Goal: Information Seeking & Learning: Learn about a topic

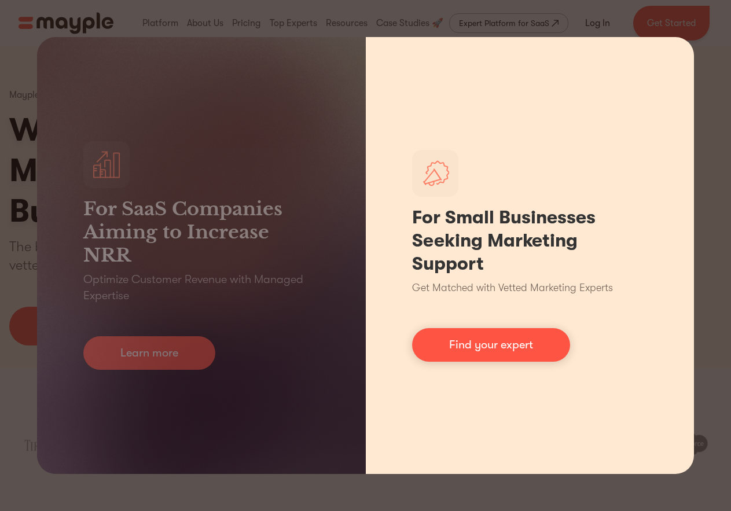
click at [491, 367] on div "For Small Businesses Seeking Marketing Support Get Matched with Vetted Marketin…" at bounding box center [530, 255] width 329 height 437
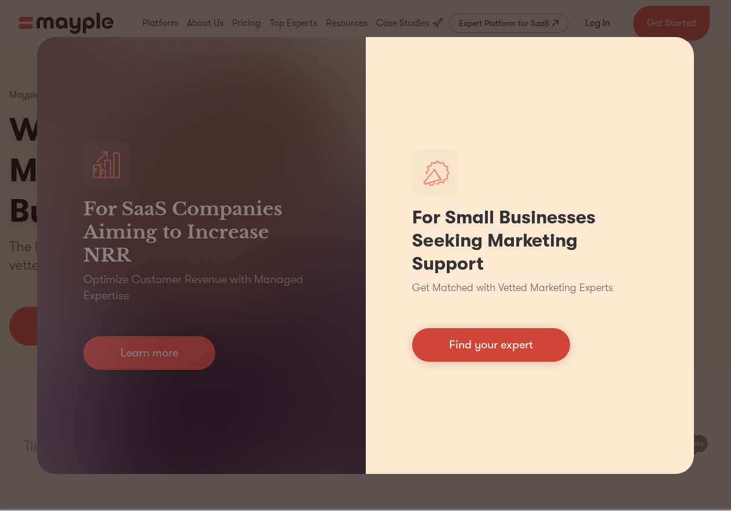
click at [498, 340] on link "Find your expert" at bounding box center [491, 345] width 158 height 34
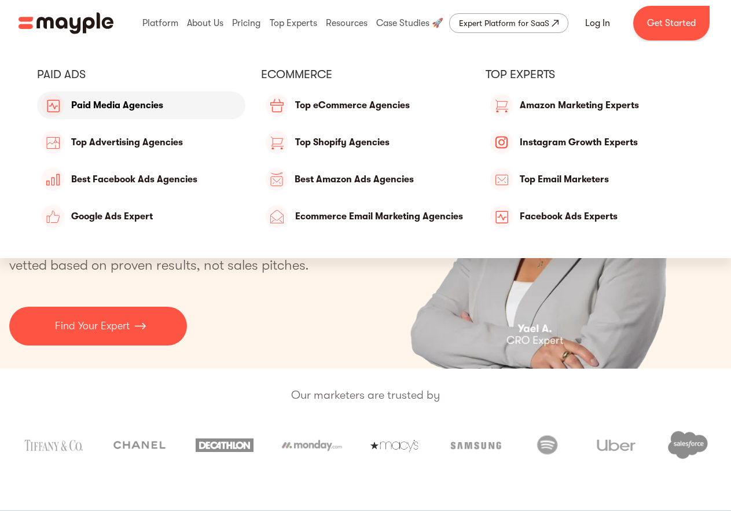
click at [145, 107] on link "Paid Media Agencies" at bounding box center [141, 105] width 208 height 28
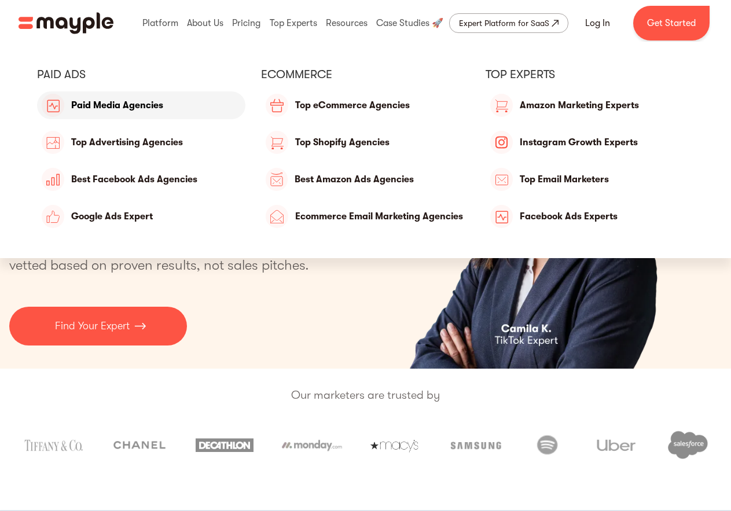
click at [143, 95] on link "Paid Media Agencies" at bounding box center [141, 105] width 208 height 28
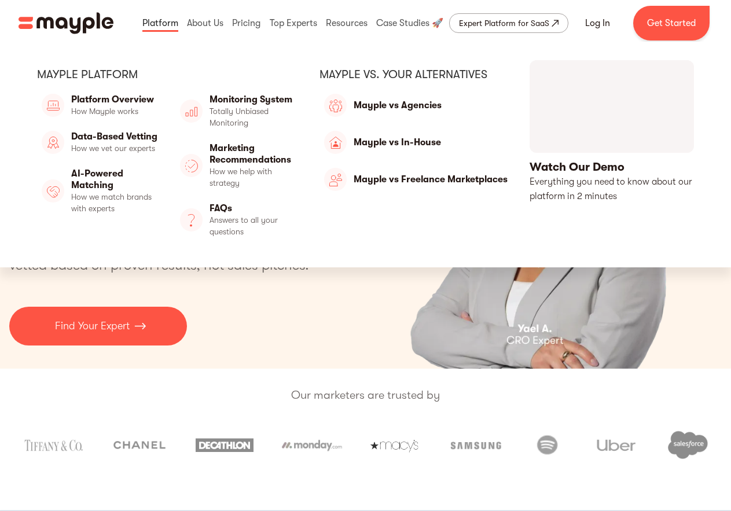
scroll to position [2, 0]
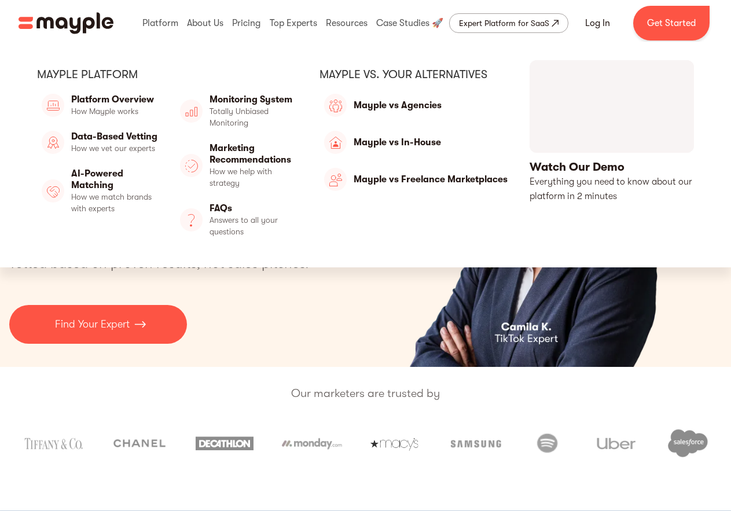
click at [614, 109] on link "open lightbox" at bounding box center [611, 131] width 164 height 143
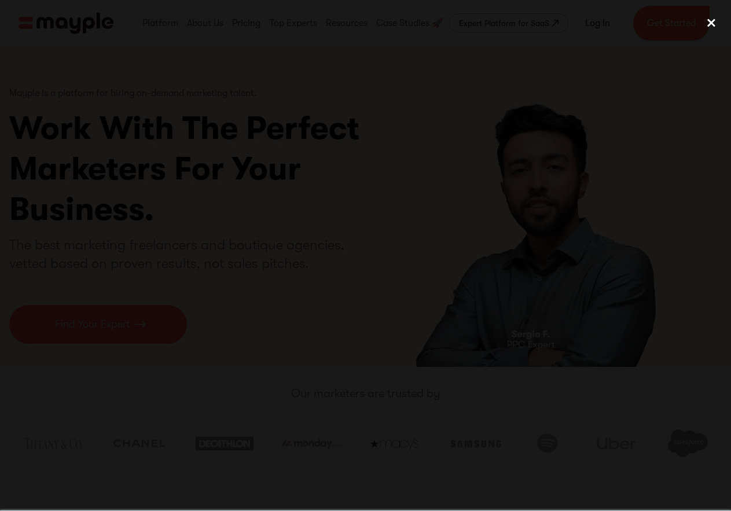
click at [710, 28] on div "close lightbox" at bounding box center [710, 22] width 39 height 25
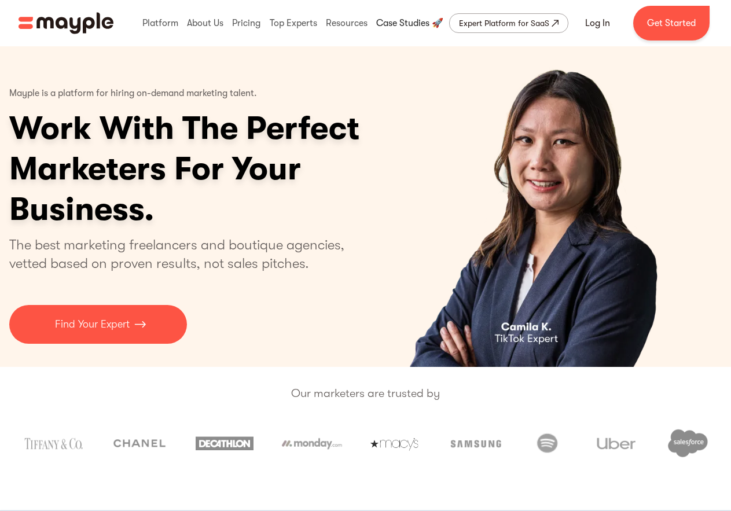
click at [408, 26] on link at bounding box center [409, 23] width 73 height 37
